Goal: Complete application form: Complete application form

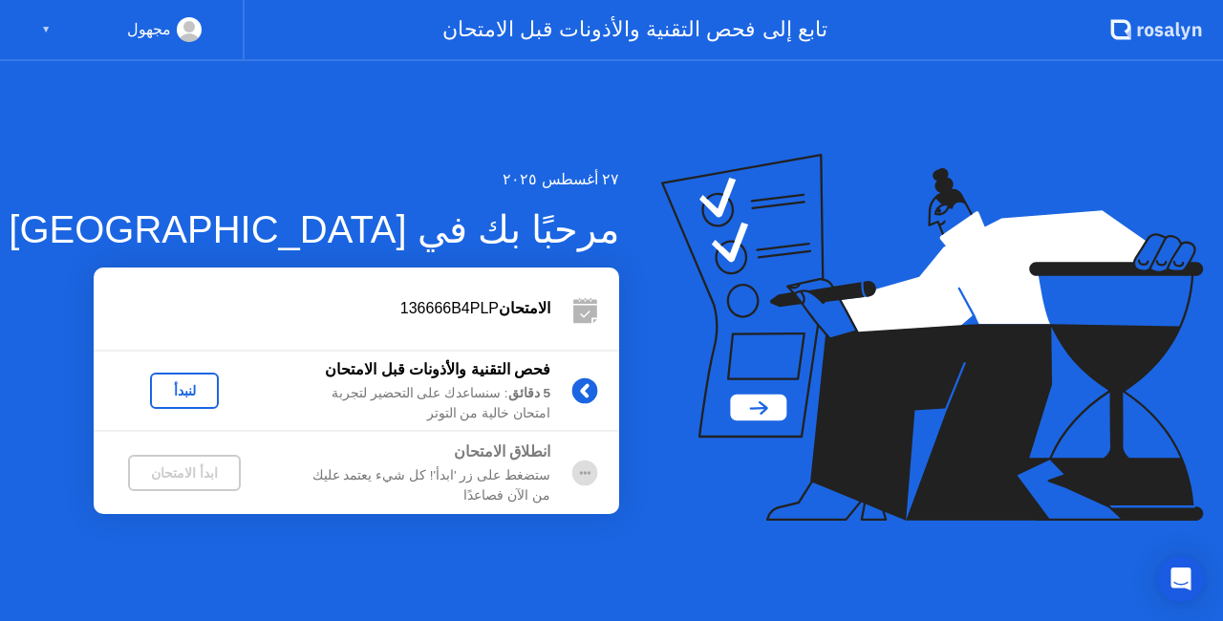
click at [192, 383] on div "لنبدأ" at bounding box center [185, 390] width 54 height 15
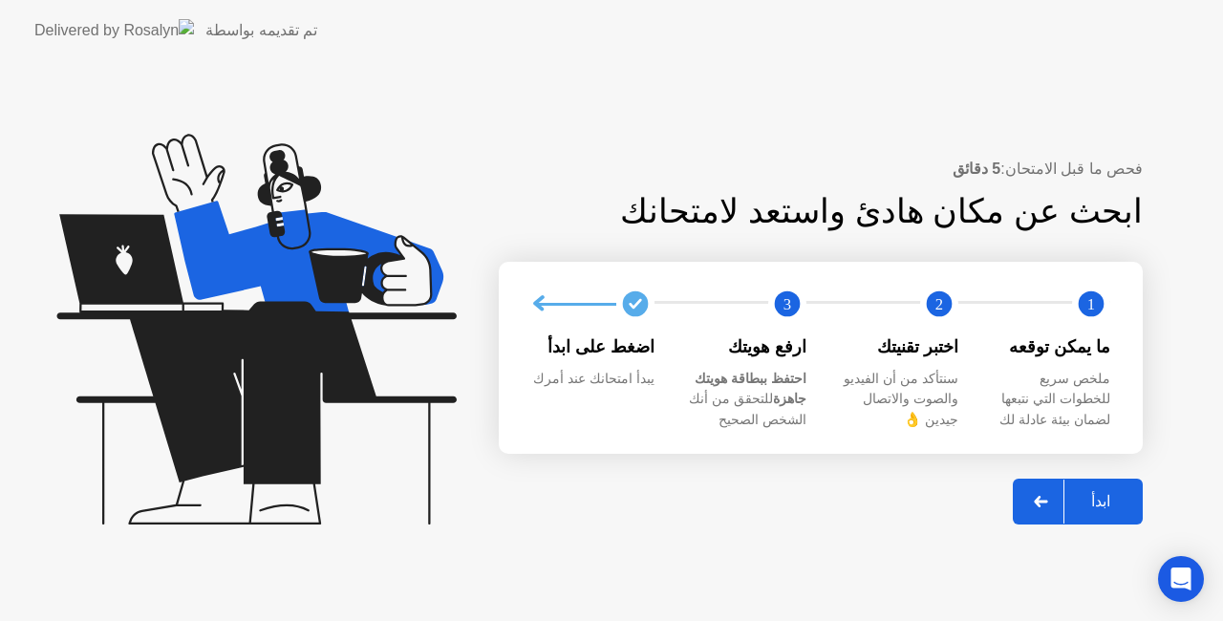
click at [1117, 510] on div "ابدأ" at bounding box center [1100, 501] width 73 height 18
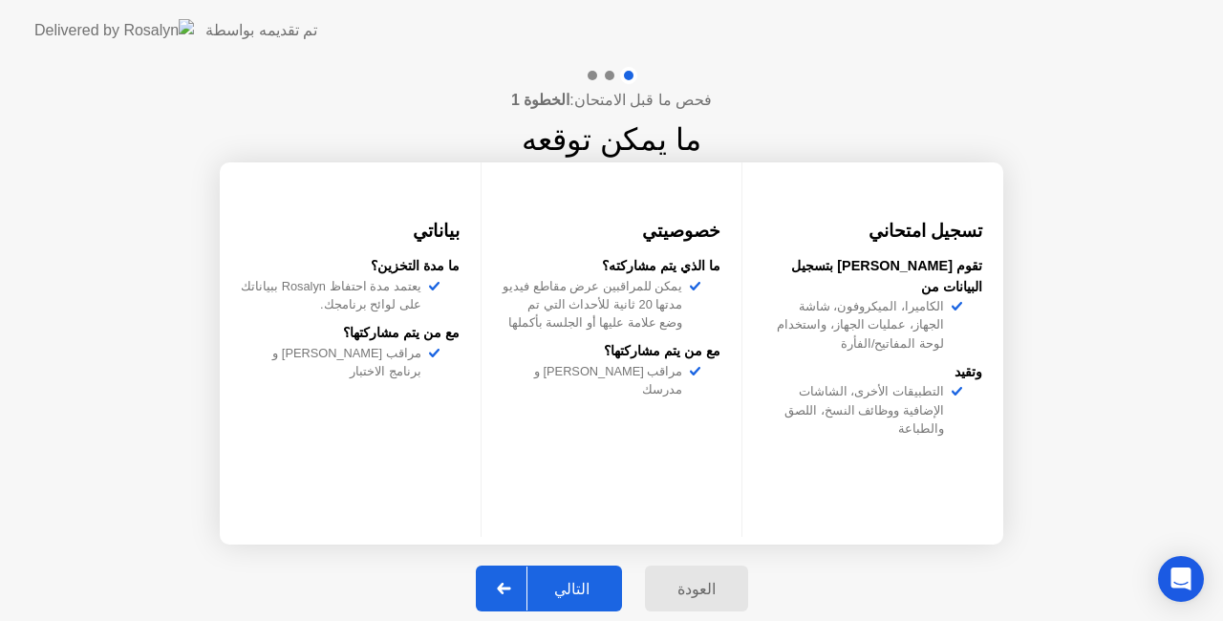
click at [556, 589] on div "التالي" at bounding box center [571, 589] width 89 height 18
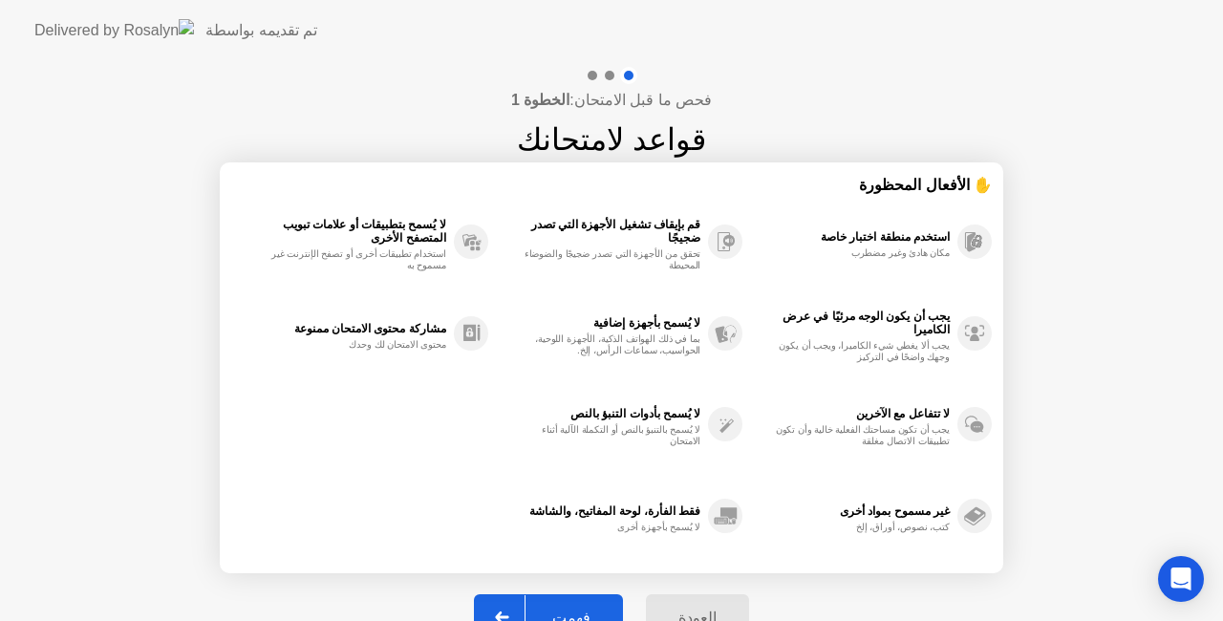
click at [565, 602] on button "فهمت" at bounding box center [548, 617] width 149 height 46
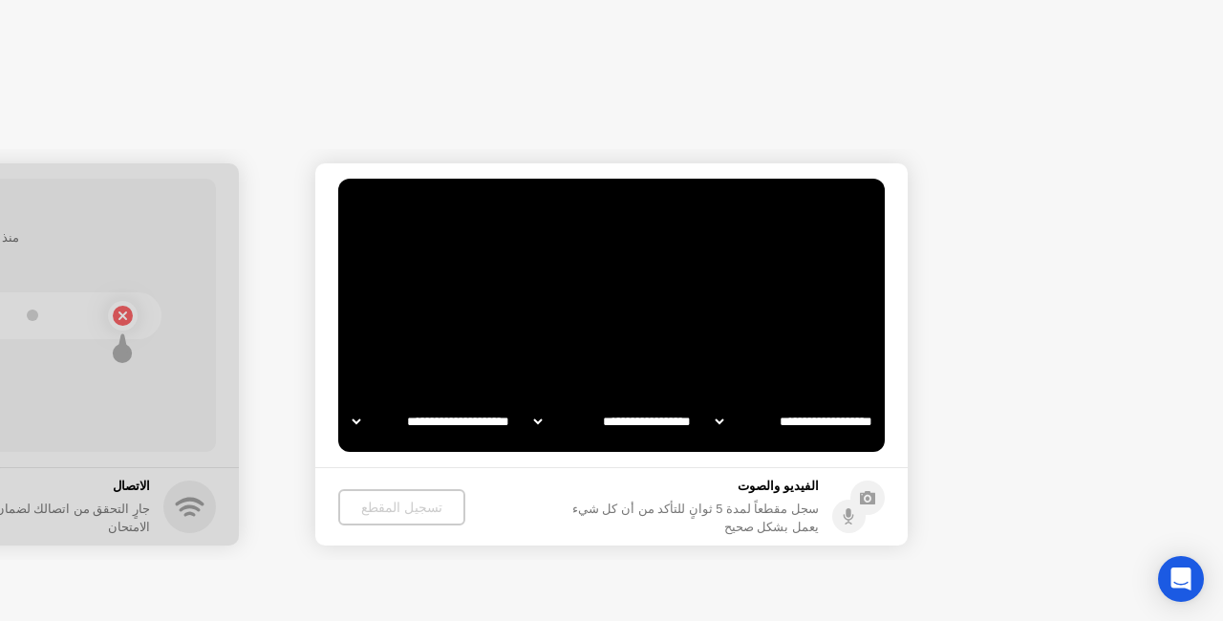
select select "**********"
select select "*******"
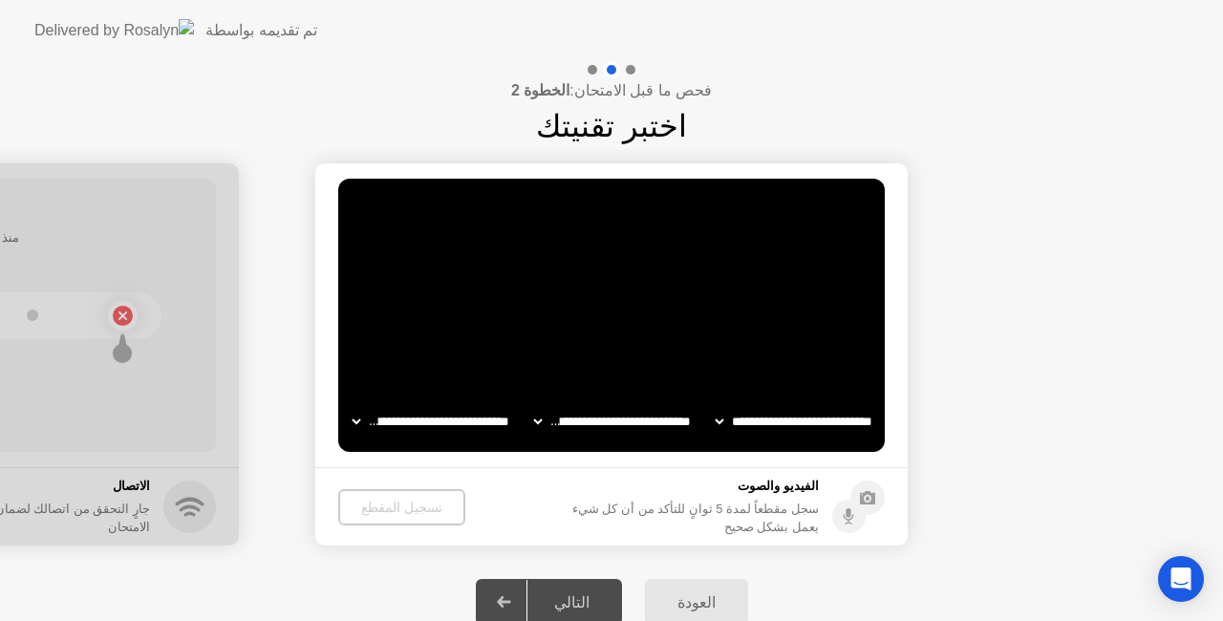
click at [565, 602] on div "التالي" at bounding box center [571, 602] width 89 height 18
click at [398, 505] on div "تسجيل المقطع" at bounding box center [401, 507] width 112 height 15
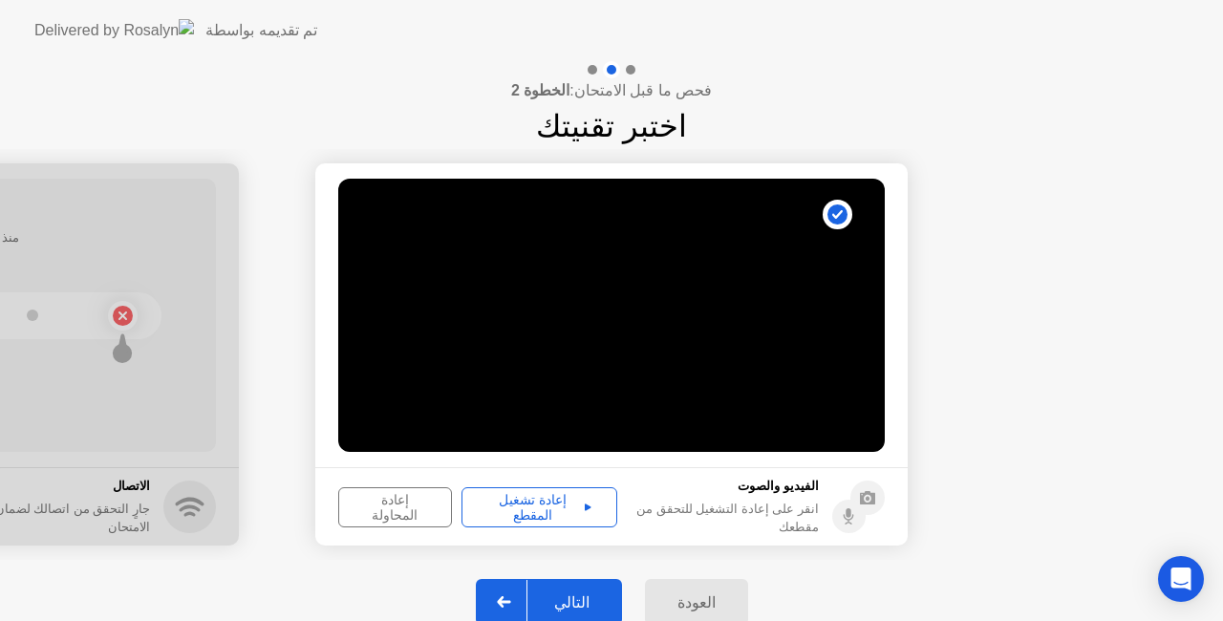
click at [558, 616] on button "التالي" at bounding box center [549, 602] width 146 height 46
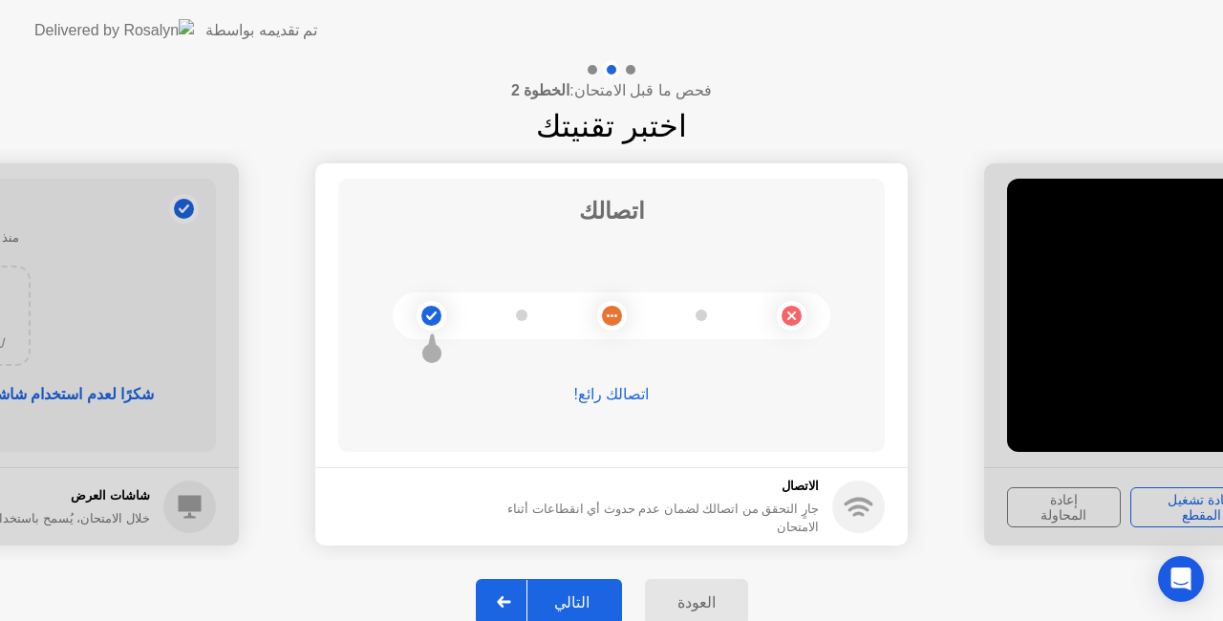
click at [574, 609] on div "التالي" at bounding box center [571, 602] width 89 height 18
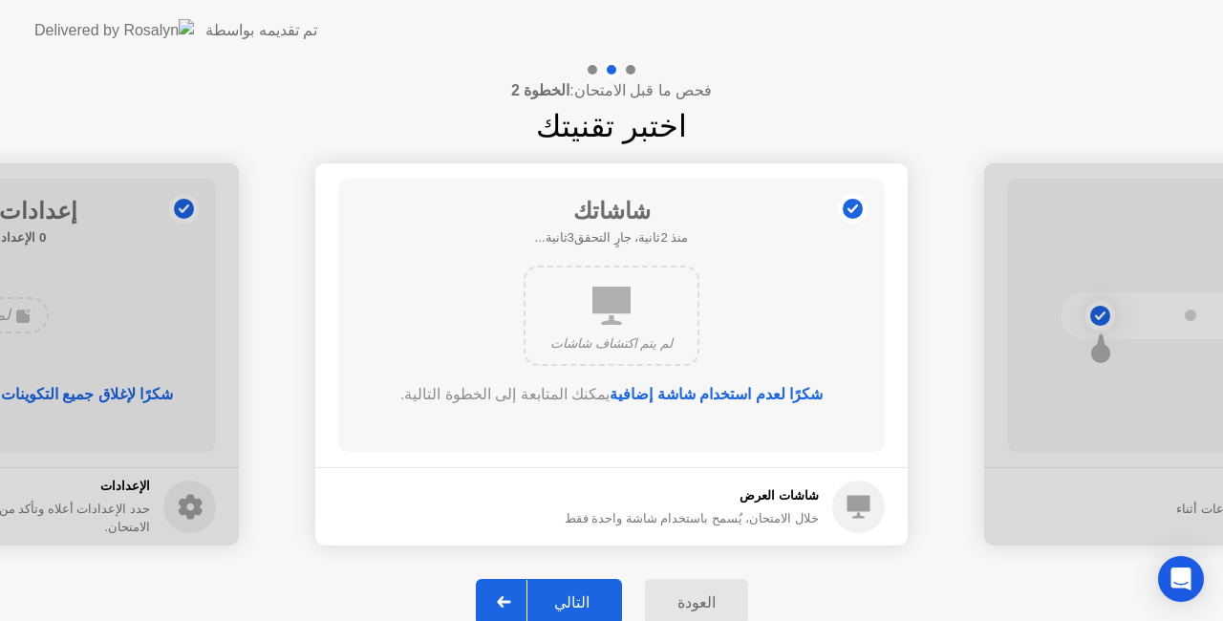
click at [574, 609] on div "التالي" at bounding box center [571, 602] width 89 height 18
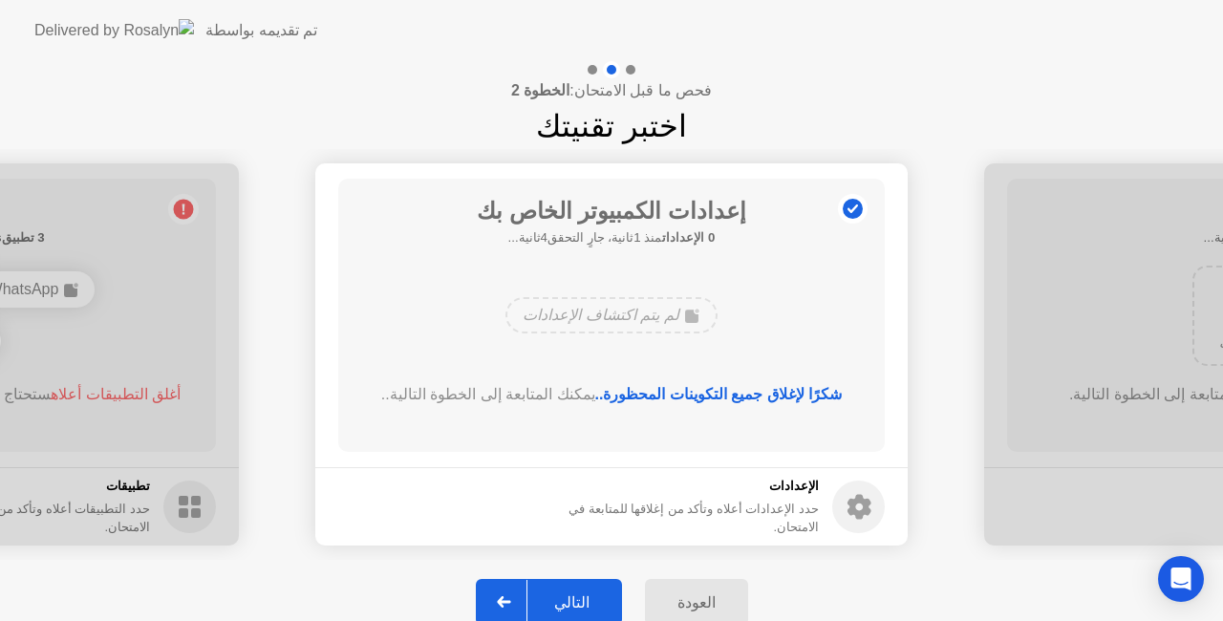
click at [574, 609] on div "التالي" at bounding box center [571, 602] width 89 height 18
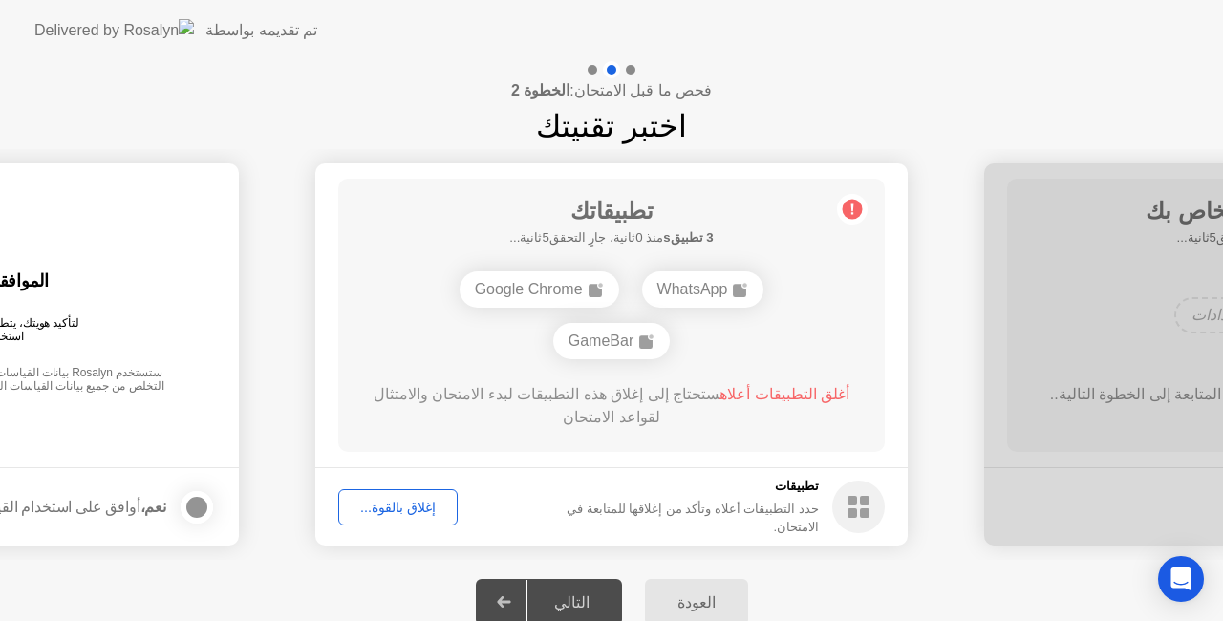
click at [574, 609] on div "التالي" at bounding box center [571, 602] width 89 height 18
click at [421, 512] on div "إغلاق بالقوة..." at bounding box center [398, 507] width 106 height 15
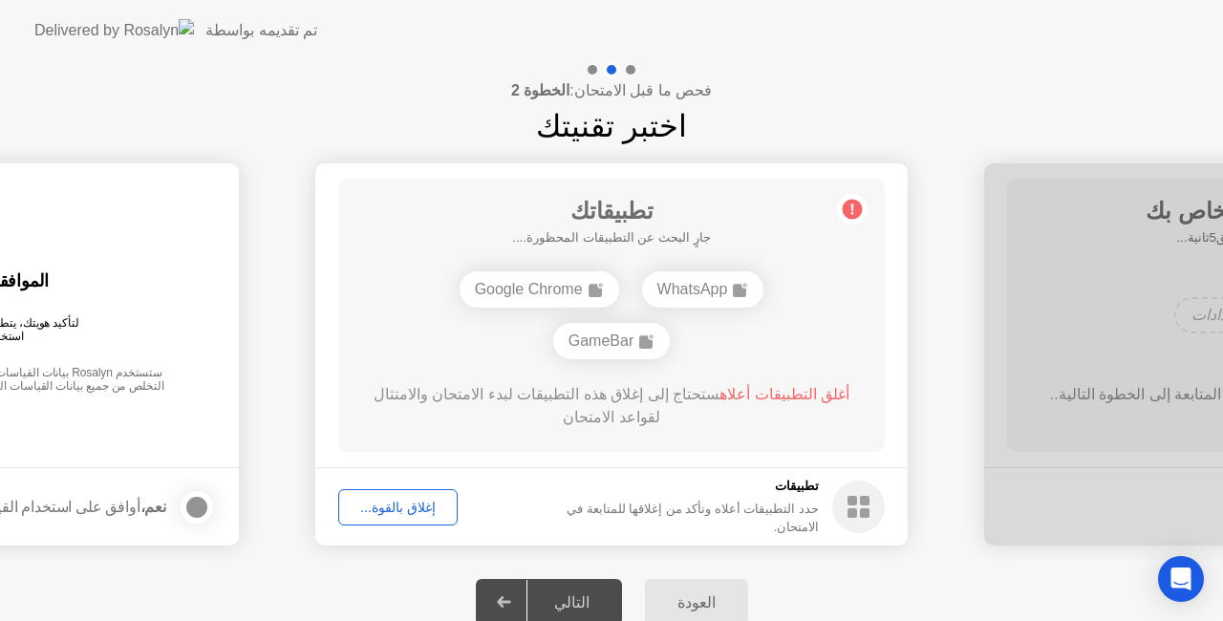
click at [400, 515] on div "إغلاق بالقوة..." at bounding box center [398, 507] width 106 height 15
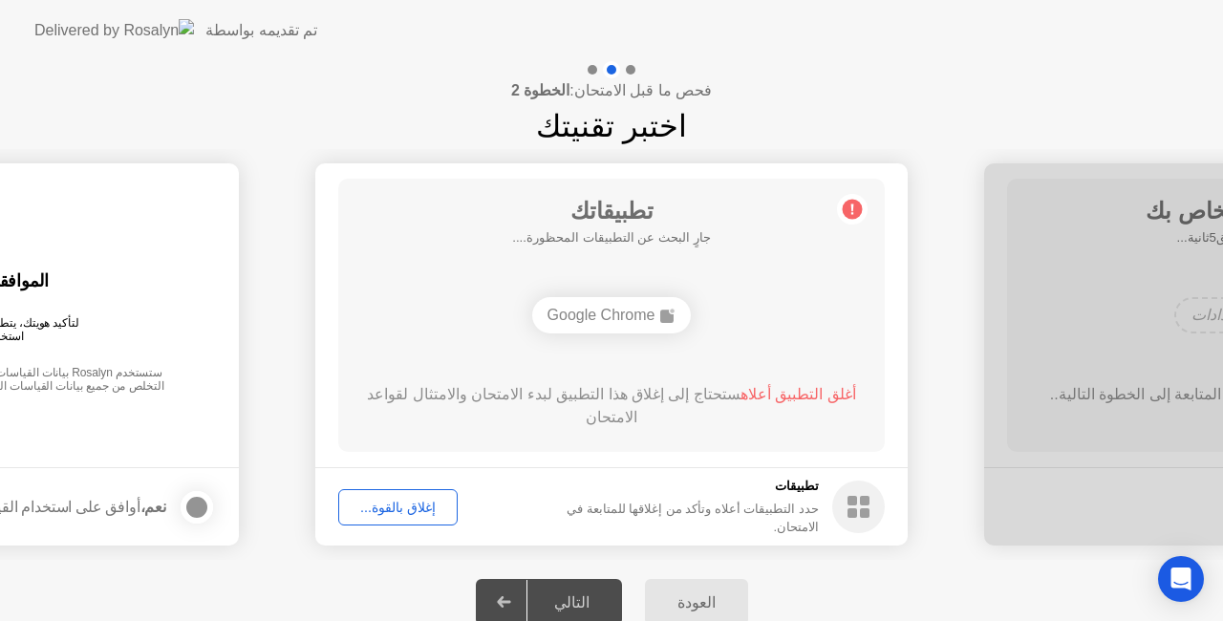
click at [407, 510] on div "إغلاق بالقوة..." at bounding box center [398, 507] width 106 height 15
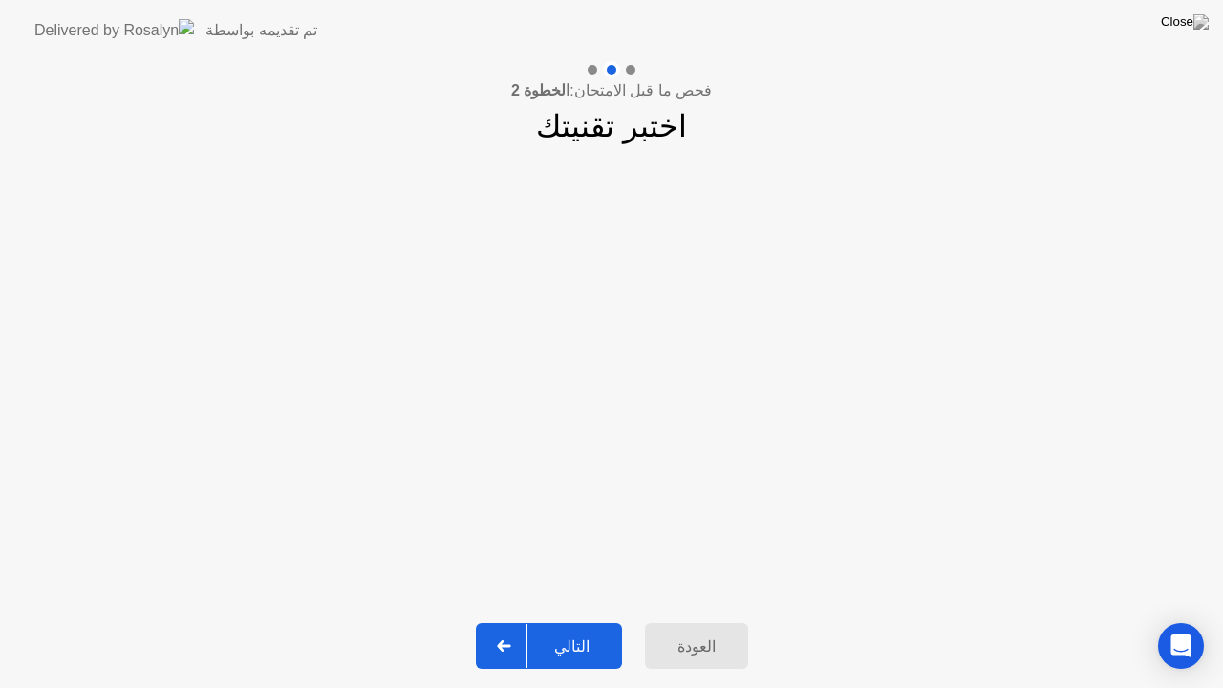
click at [578, 620] on div "التالي" at bounding box center [571, 646] width 89 height 18
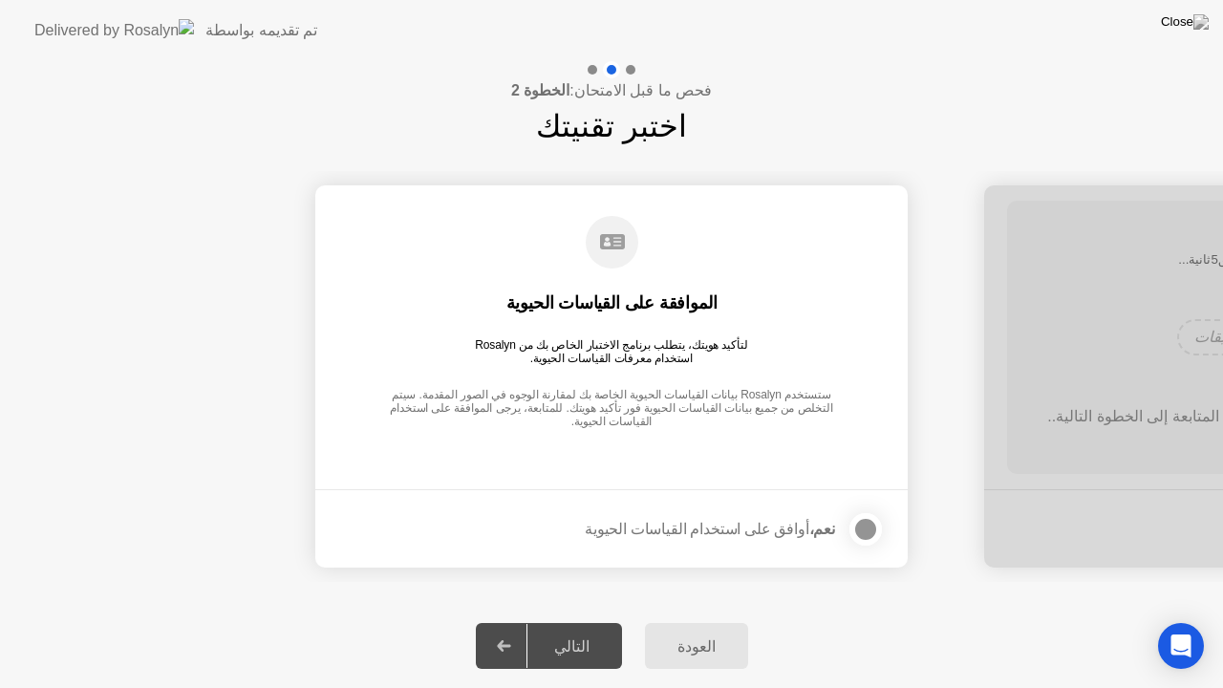
click at [876, 529] on div at bounding box center [865, 529] width 23 height 23
click at [585, 620] on div "التالي" at bounding box center [571, 646] width 89 height 18
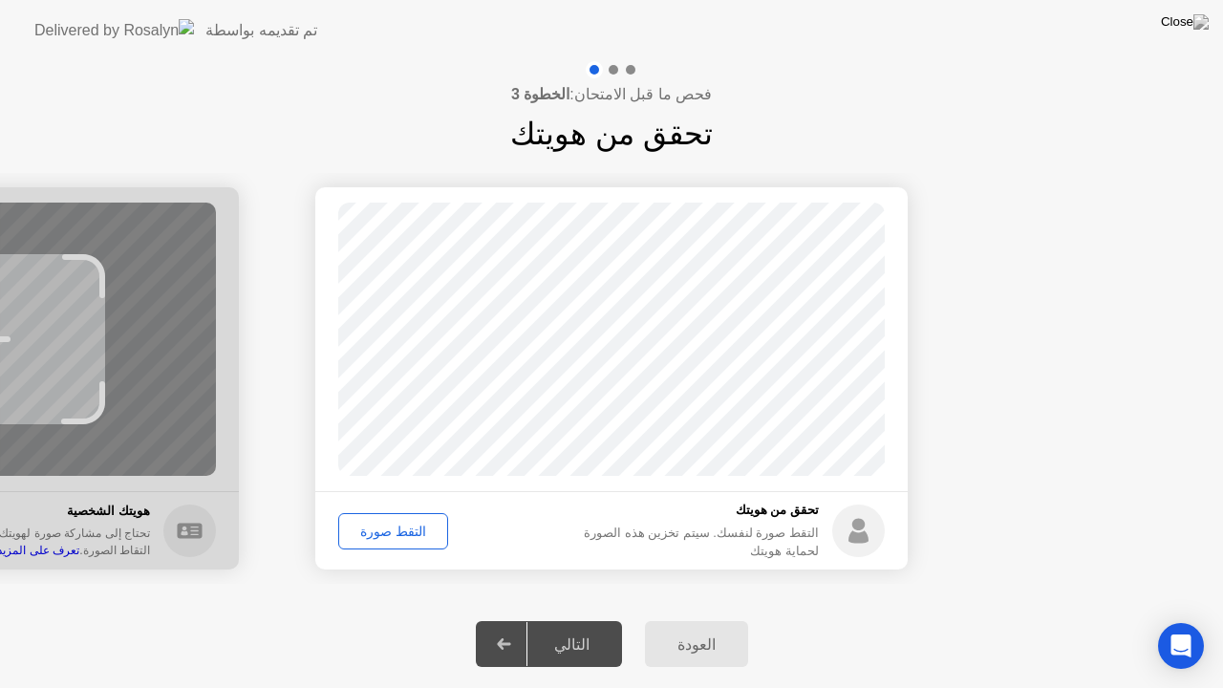
click at [385, 530] on div "التقط صورة" at bounding box center [393, 531] width 97 height 15
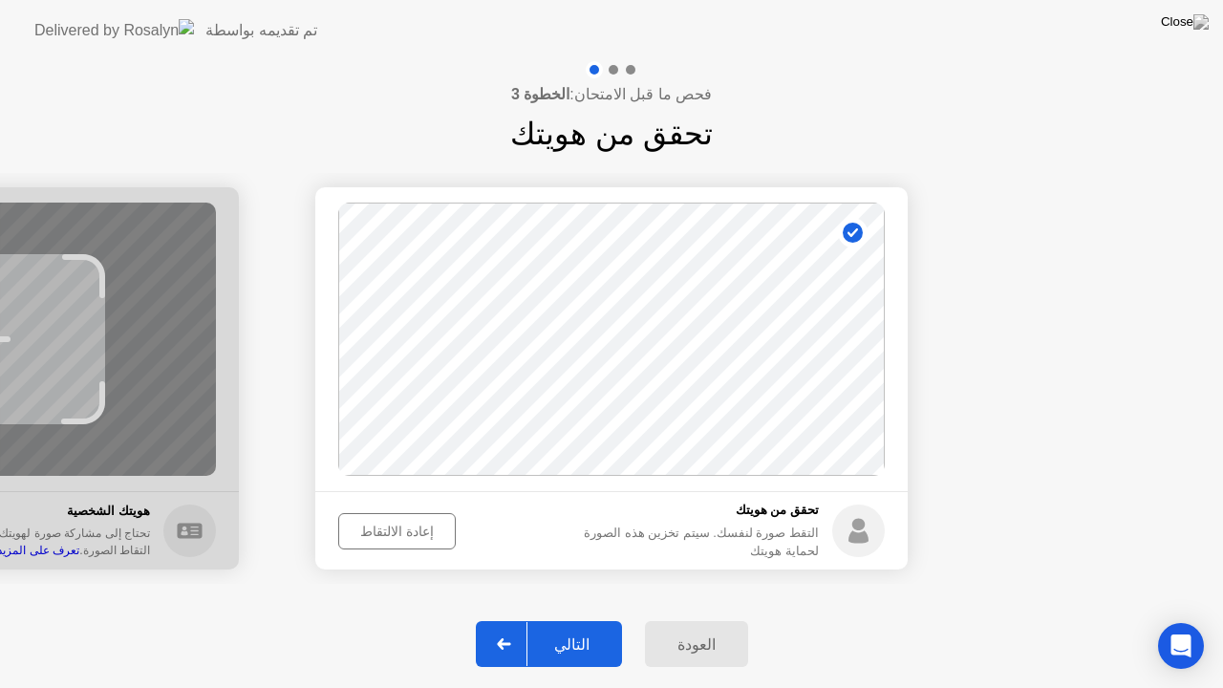
click at [584, 620] on div "التالي" at bounding box center [571, 644] width 89 height 18
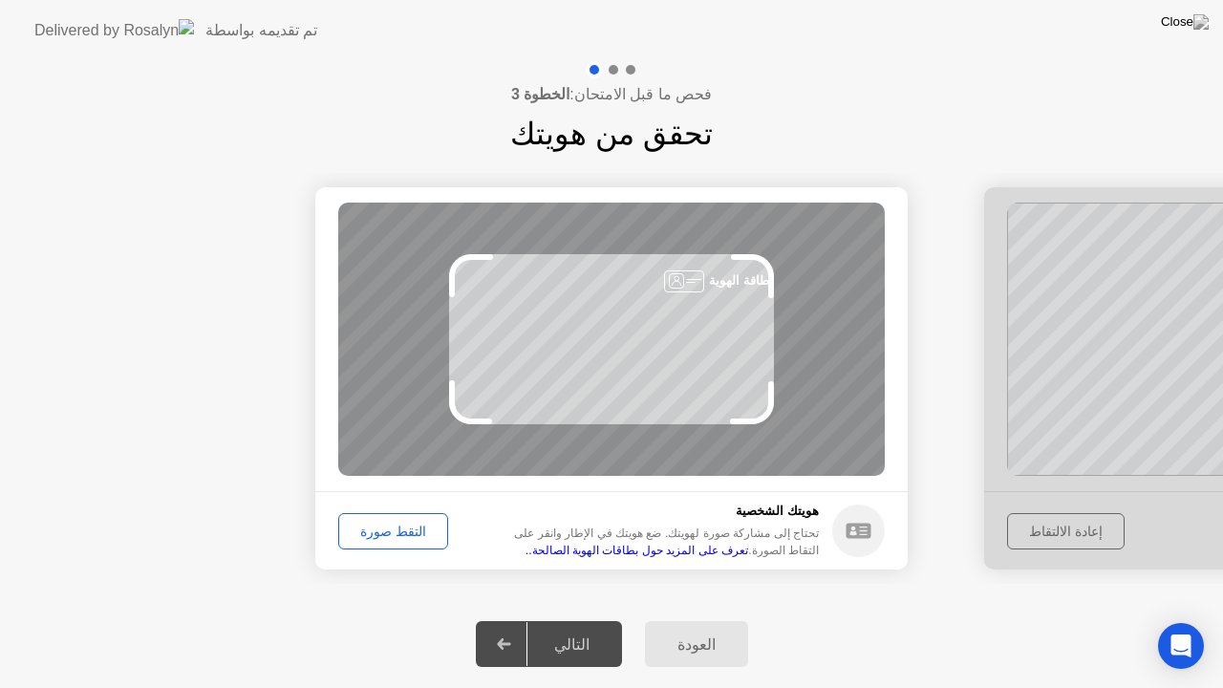
click at [584, 620] on div "التالي" at bounding box center [571, 644] width 89 height 18
click at [365, 526] on div "التقط صورة" at bounding box center [393, 531] width 97 height 15
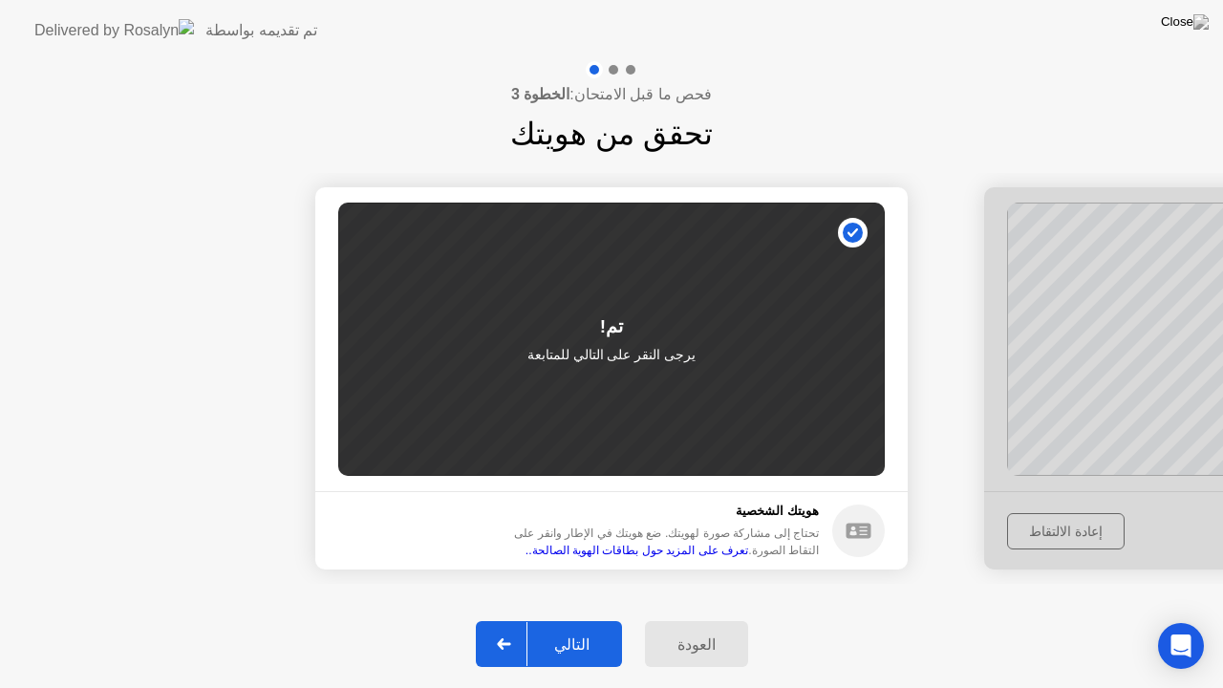
click at [588, 620] on div "التالي" at bounding box center [571, 644] width 89 height 18
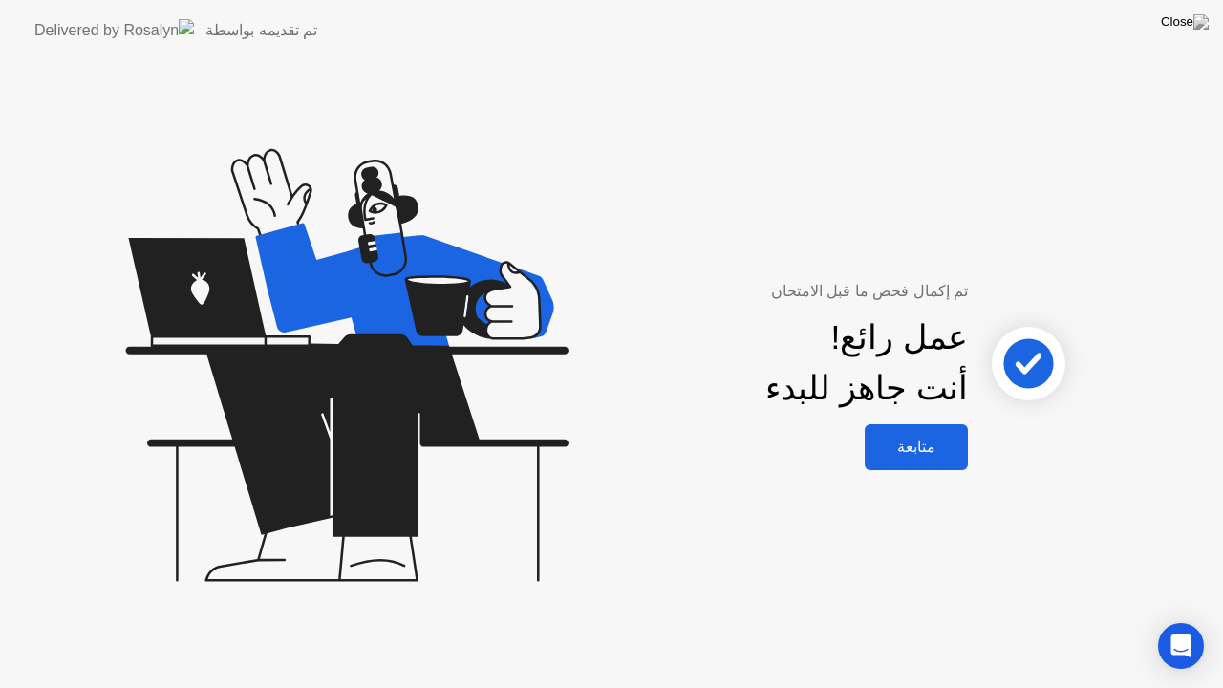
click at [916, 459] on button "متابعة" at bounding box center [916, 447] width 103 height 46
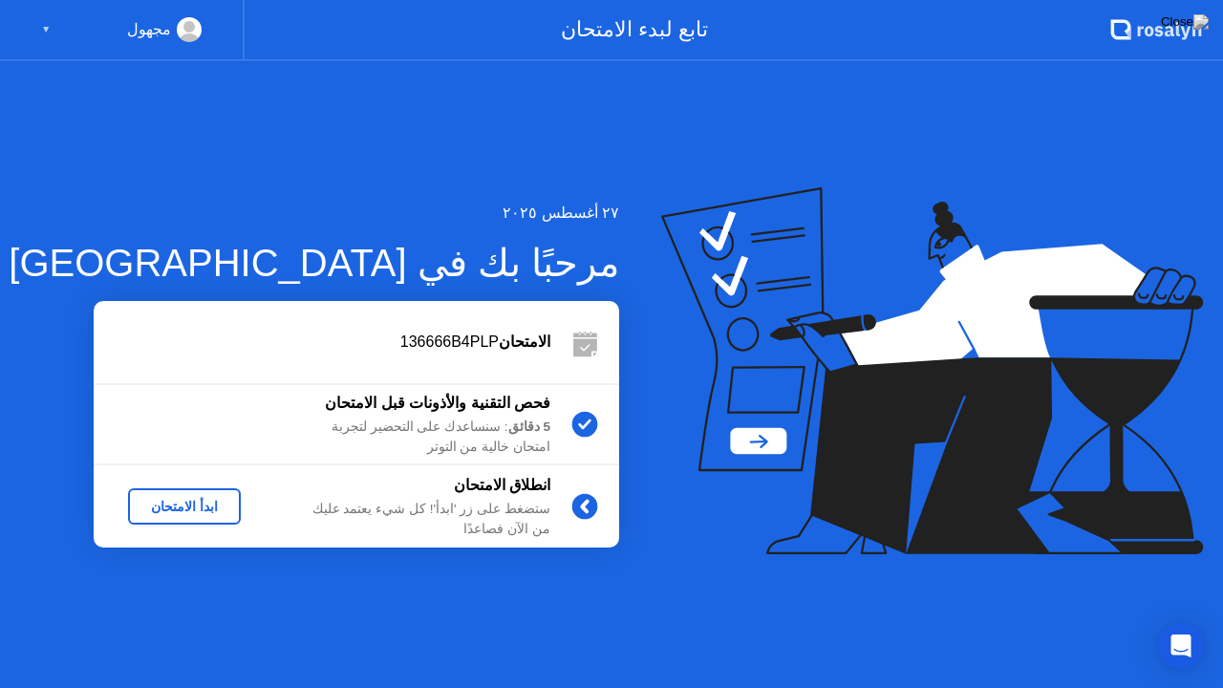
click at [181, 509] on div "ابدأ الامتحان" at bounding box center [184, 506] width 97 height 15
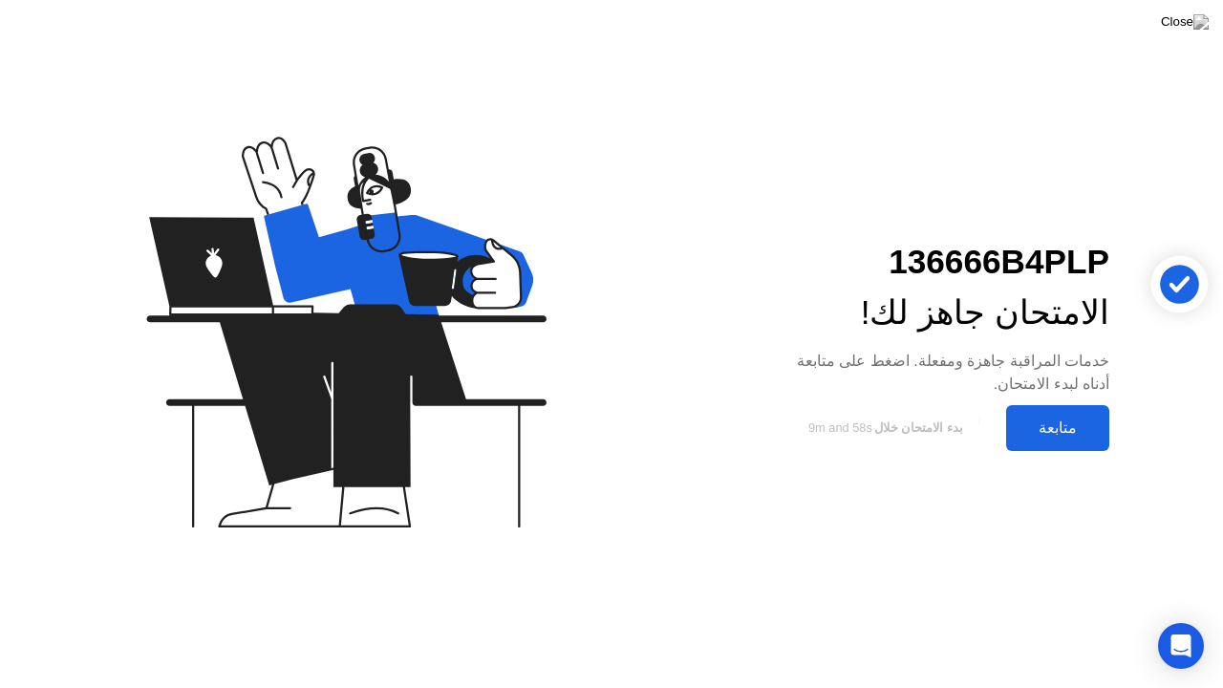
click at [1064, 434] on div "متابعة" at bounding box center [1058, 428] width 92 height 18
